Goal: Task Accomplishment & Management: Complete application form

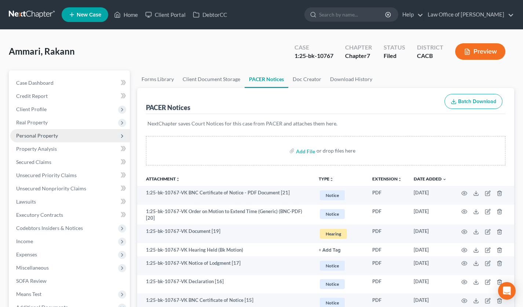
click at [51, 136] on span "Personal Property" at bounding box center [37, 136] width 42 height 6
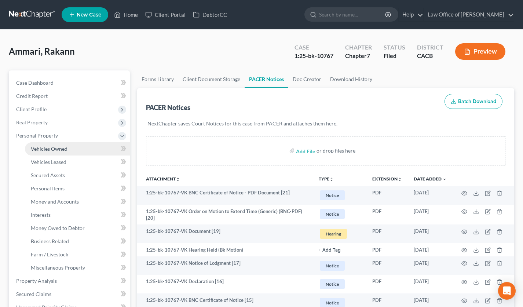
click at [57, 148] on span "Vehicles Owned" at bounding box center [49, 149] width 37 height 6
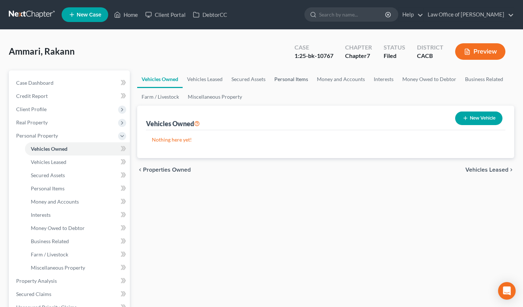
click at [292, 76] on link "Personal Items" at bounding box center [291, 79] width 43 height 18
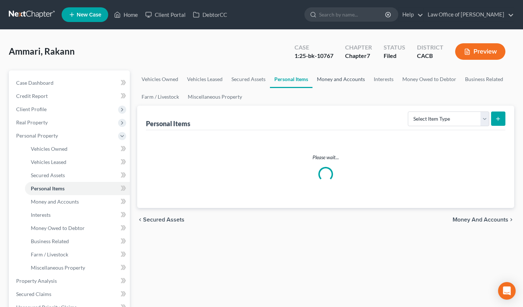
click at [349, 79] on link "Money and Accounts" at bounding box center [341, 79] width 57 height 18
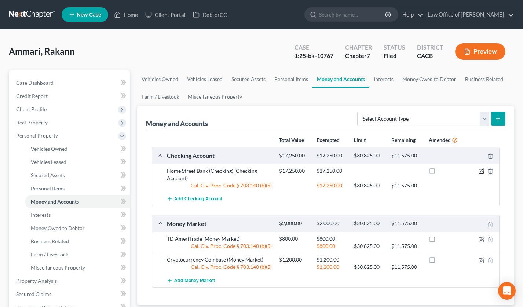
click at [481, 171] on icon "button" at bounding box center [482, 170] width 3 height 3
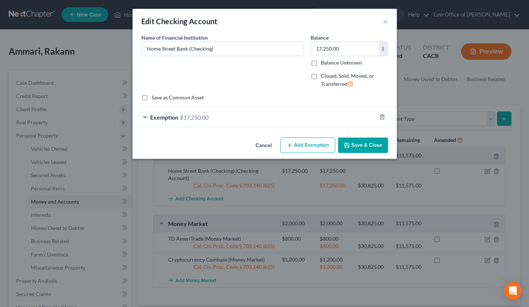
click at [197, 115] on span "$17,250.00" at bounding box center [194, 117] width 29 height 7
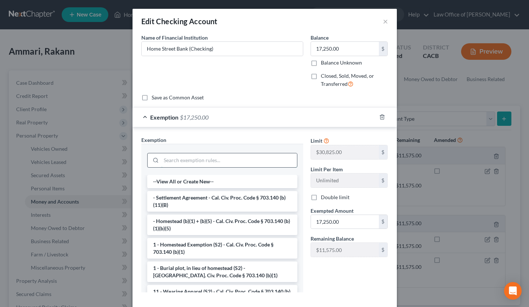
click at [215, 158] on input "search" at bounding box center [229, 160] width 136 height 14
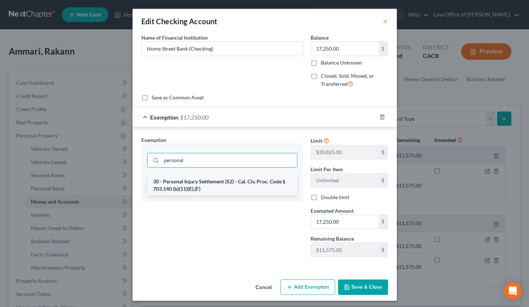
click at [223, 187] on li "30 - Personal Injury Settlement (S2) - Cal. Civ. Proc. Code § 703.140 (b)(11)(E…" at bounding box center [222, 185] width 150 height 21
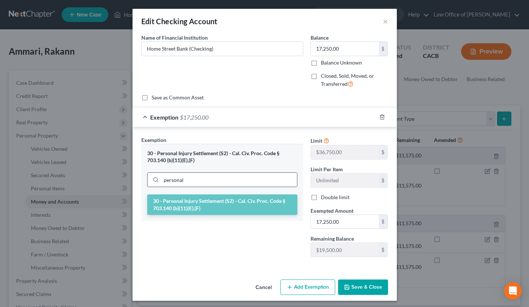
click at [220, 180] on input "personal" at bounding box center [229, 180] width 136 height 14
drag, startPoint x: 204, startPoint y: 180, endPoint x: 152, endPoint y: 179, distance: 52.1
click at [152, 179] on div "personal" at bounding box center [222, 180] width 150 height 15
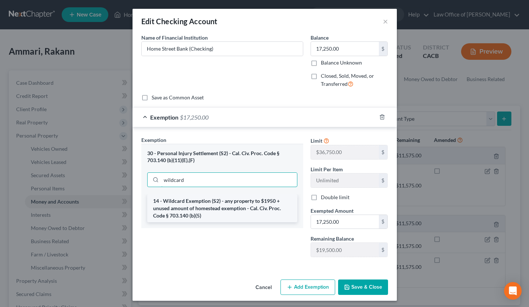
type input "wildcard"
click at [187, 212] on li "14 - Wildcard Exemption (S2) - any property to $1950 + unused amount of homeste…" at bounding box center [222, 209] width 150 height 28
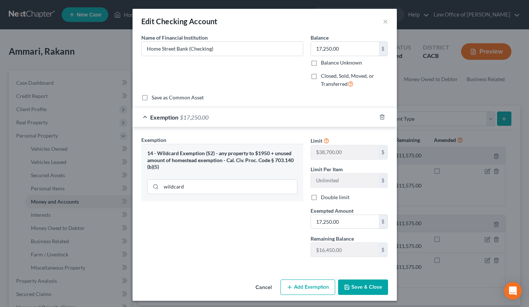
click at [254, 286] on button "Cancel" at bounding box center [264, 287] width 28 height 15
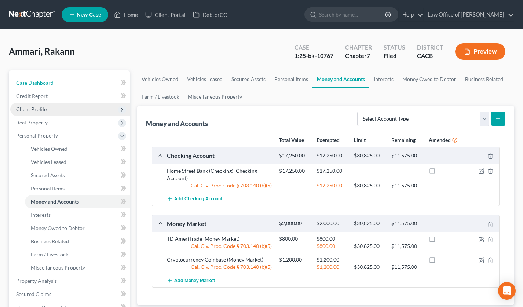
drag, startPoint x: 58, startPoint y: 84, endPoint x: 69, endPoint y: 107, distance: 25.1
click at [58, 84] on link "Case Dashboard" at bounding box center [70, 82] width 120 height 13
